Goal: Find specific page/section: Find specific page/section

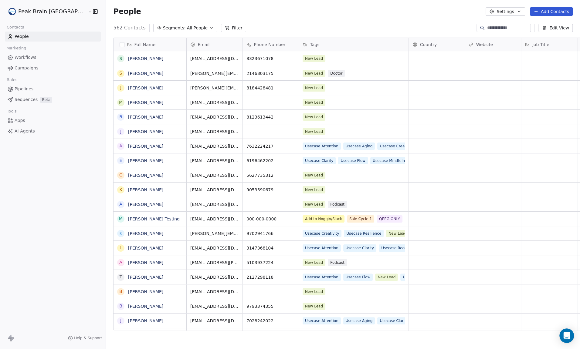
scroll to position [301, 492]
click at [56, 16] on html "Peak Brain [GEOGRAPHIC_DATA] Contacts People Marketing Workflows Campaigns Sale…" at bounding box center [290, 174] width 580 height 349
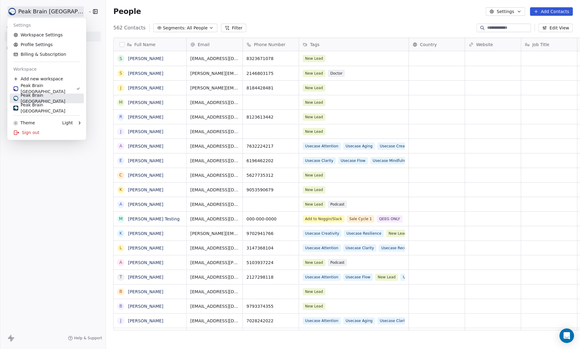
click at [50, 98] on div "Peak Brain [GEOGRAPHIC_DATA]" at bounding box center [46, 98] width 67 height 12
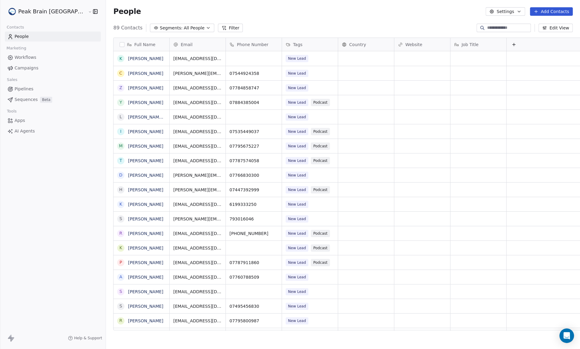
scroll to position [301, 492]
click at [28, 88] on span "Pipelines" at bounding box center [24, 89] width 19 height 6
